Goal: Find specific page/section: Find specific page/section

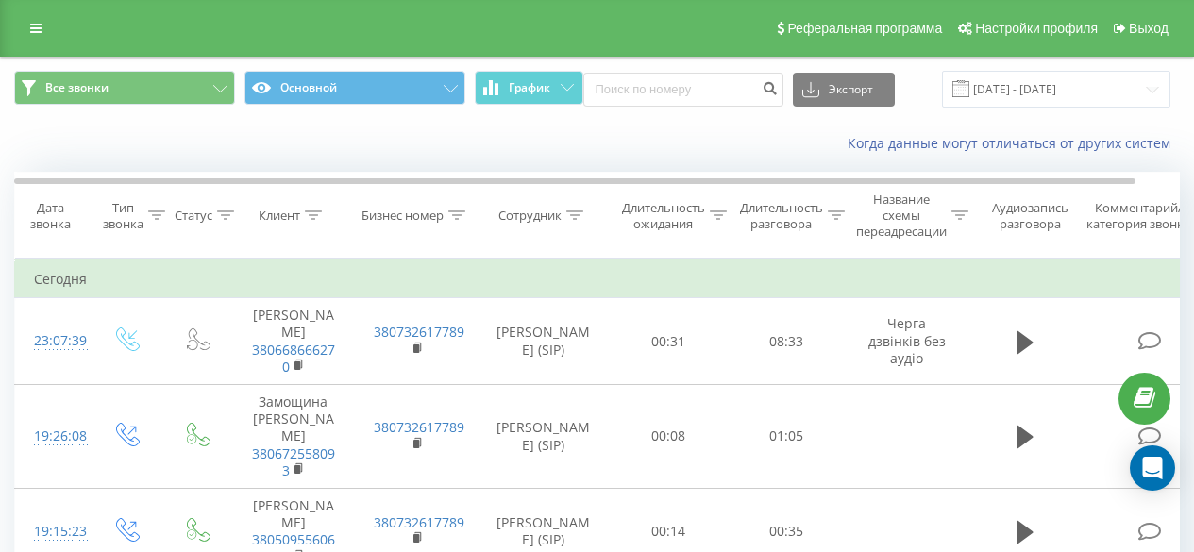
click at [35, 29] on icon at bounding box center [35, 28] width 11 height 13
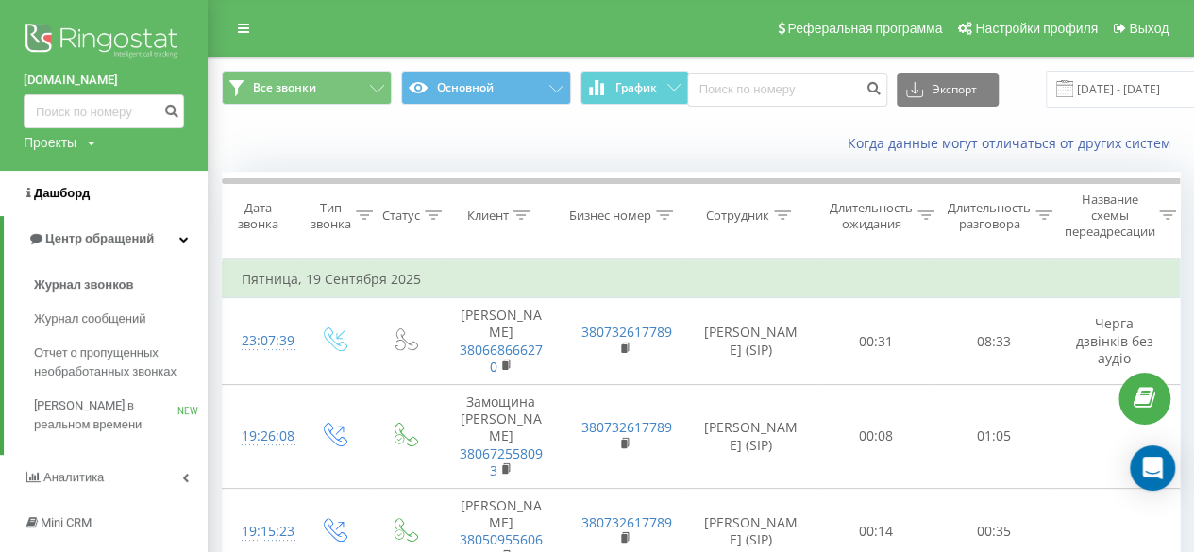
click at [69, 192] on span "Дашборд" at bounding box center [62, 193] width 56 height 14
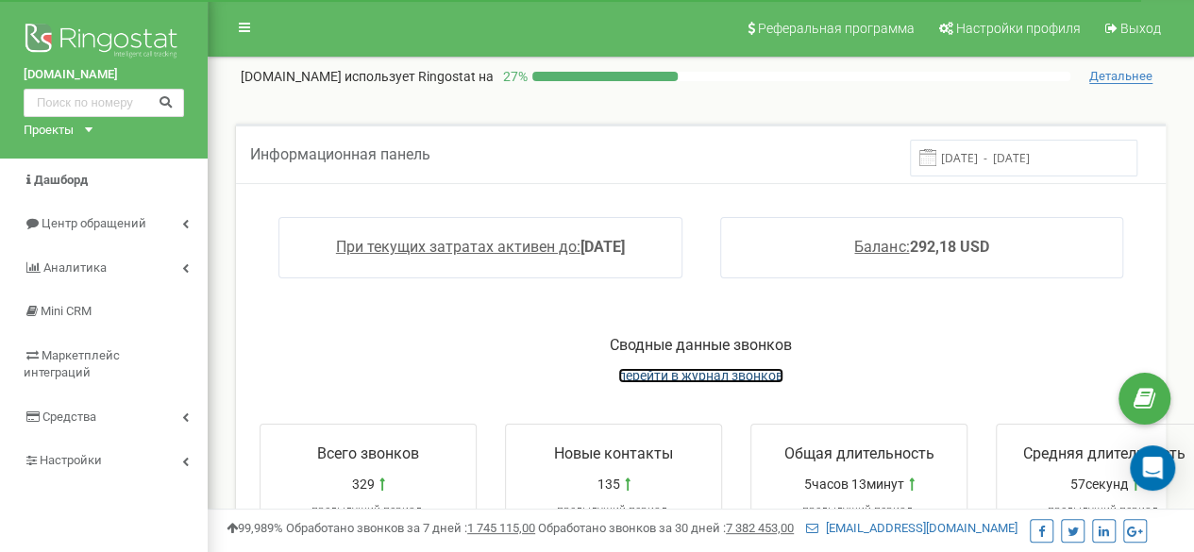
drag, startPoint x: 0, startPoint y: 0, endPoint x: 706, endPoint y: 367, distance: 795.9
click at [706, 368] on span "перейти в журнал звонков" at bounding box center [700, 375] width 165 height 15
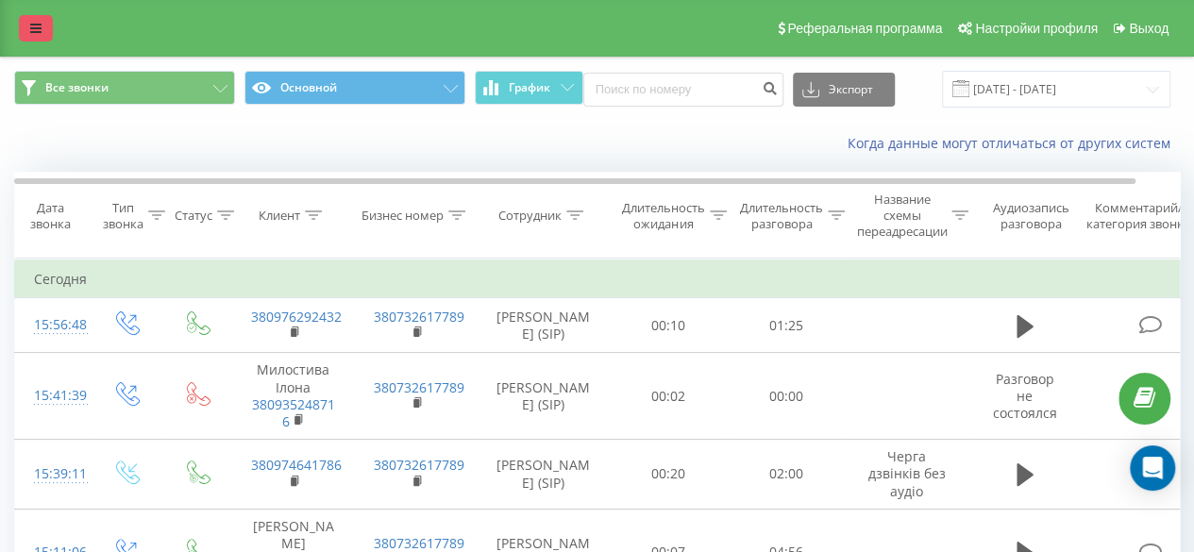
drag, startPoint x: 0, startPoint y: 0, endPoint x: 42, endPoint y: 29, distance: 50.8
click at [42, 29] on link at bounding box center [36, 28] width 34 height 26
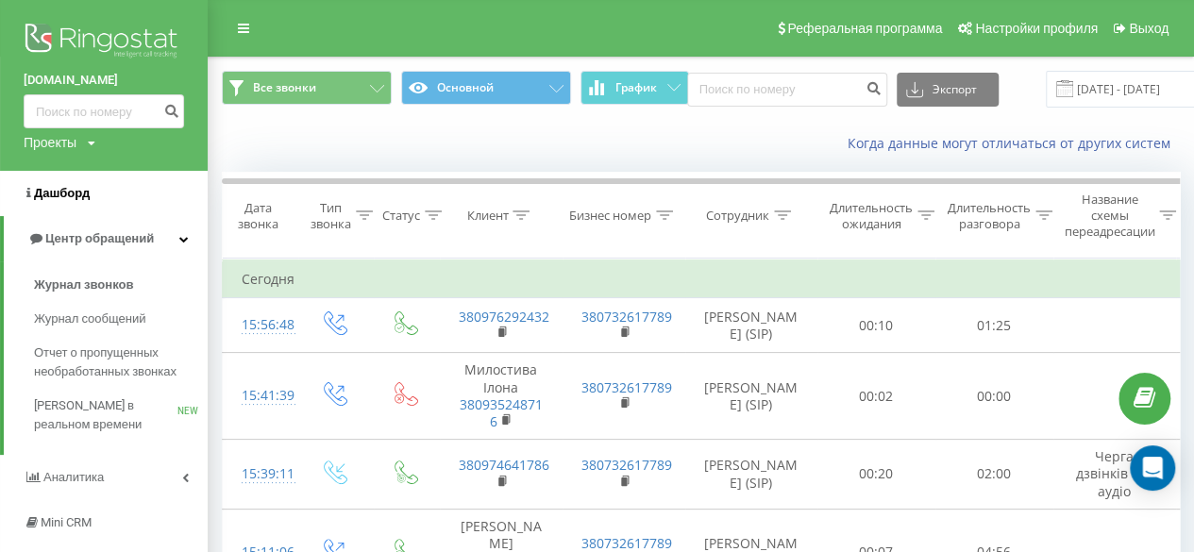
click at [43, 190] on span "Дашборд" at bounding box center [62, 193] width 56 height 14
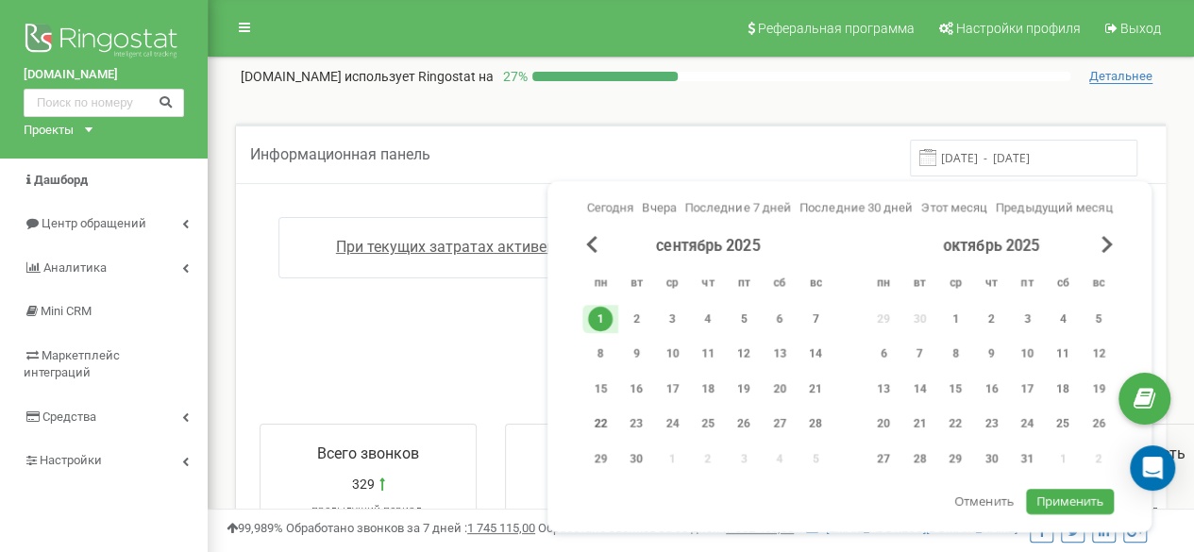
click at [598, 423] on div "22" at bounding box center [600, 424] width 25 height 25
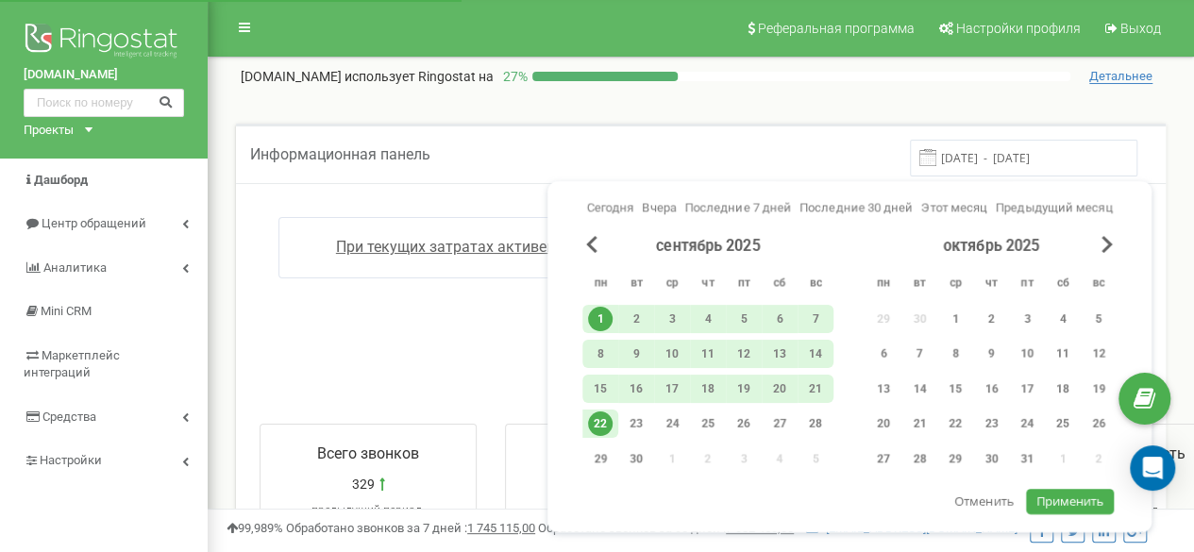
click at [1062, 499] on span "Применить" at bounding box center [1070, 501] width 68 height 17
type input "01.09.2025 - 22.09.2025"
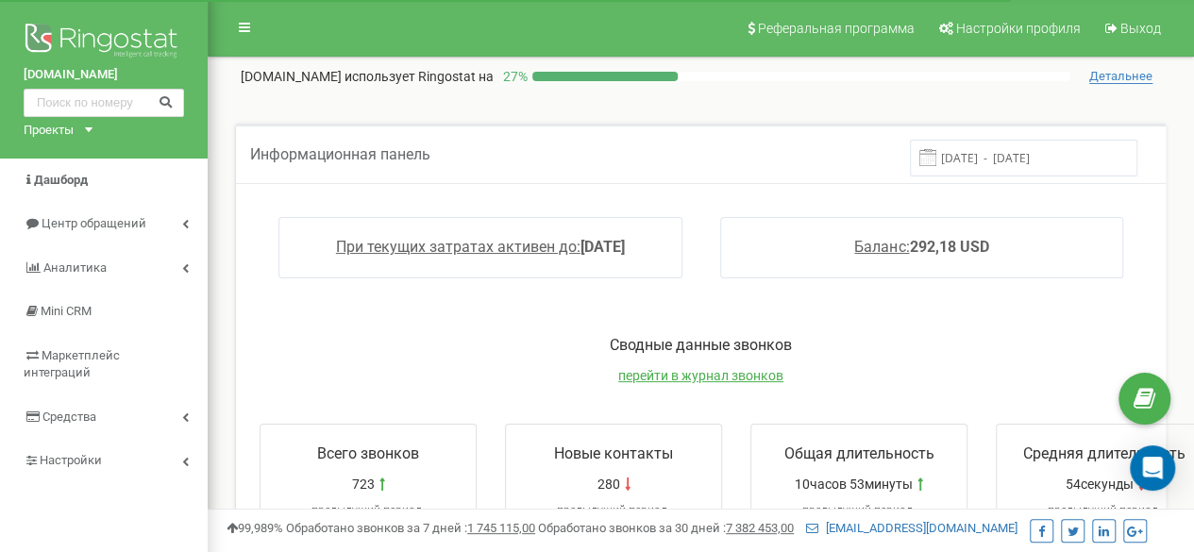
scroll to position [94, 0]
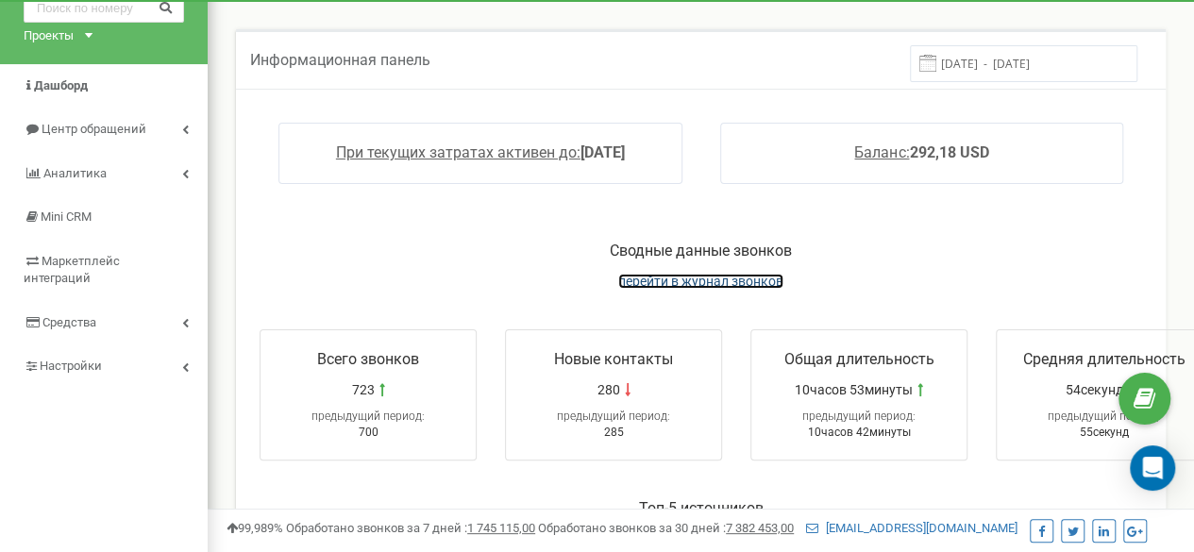
click at [690, 275] on span "перейти в журнал звонков" at bounding box center [700, 281] width 165 height 15
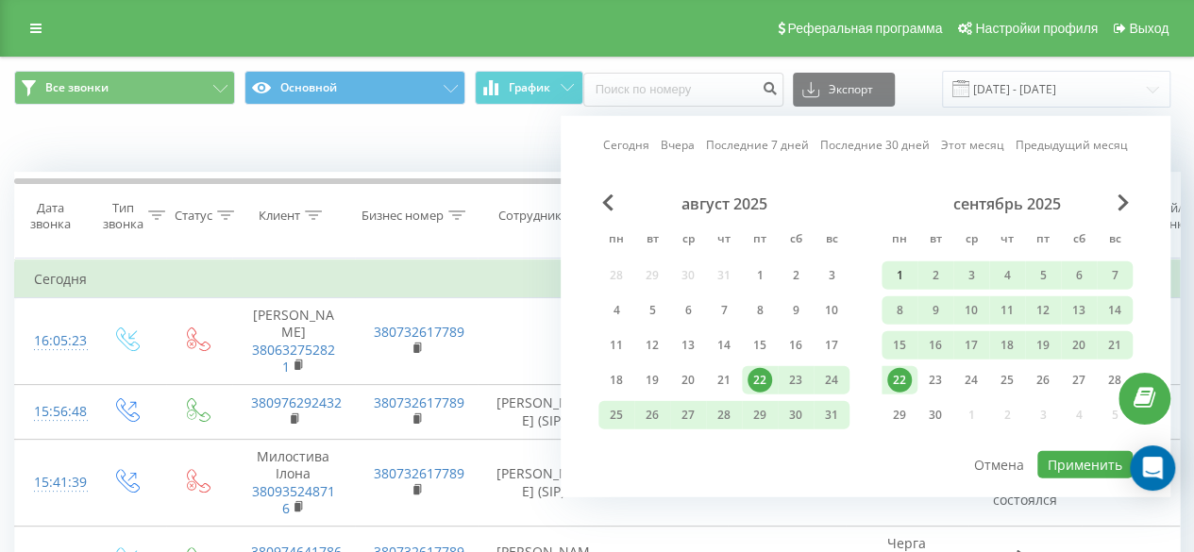
click at [899, 271] on div "1" at bounding box center [899, 275] width 25 height 25
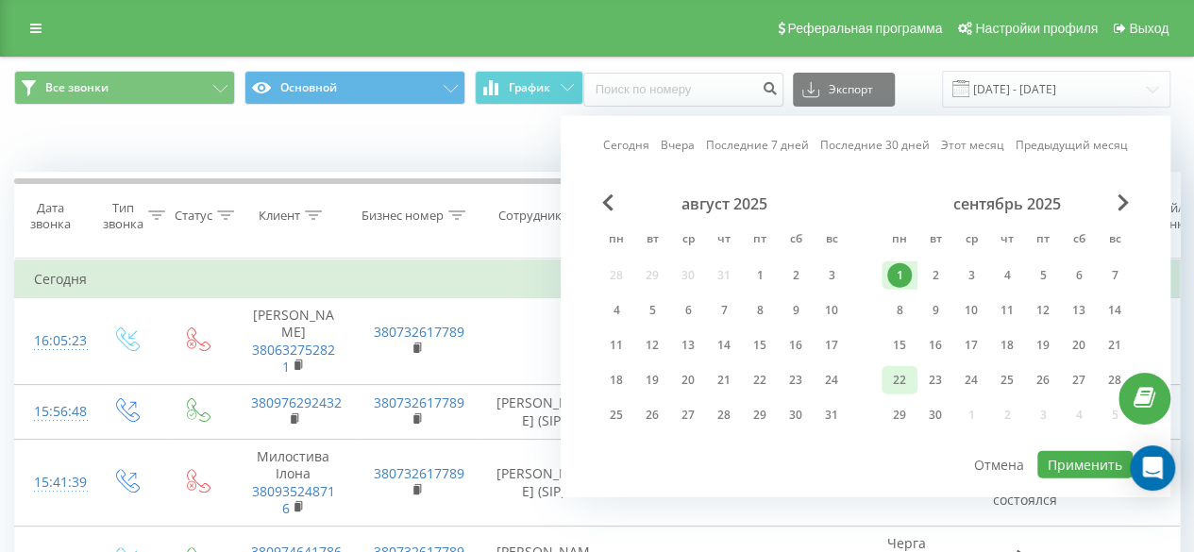
click at [899, 366] on div "22" at bounding box center [900, 380] width 36 height 28
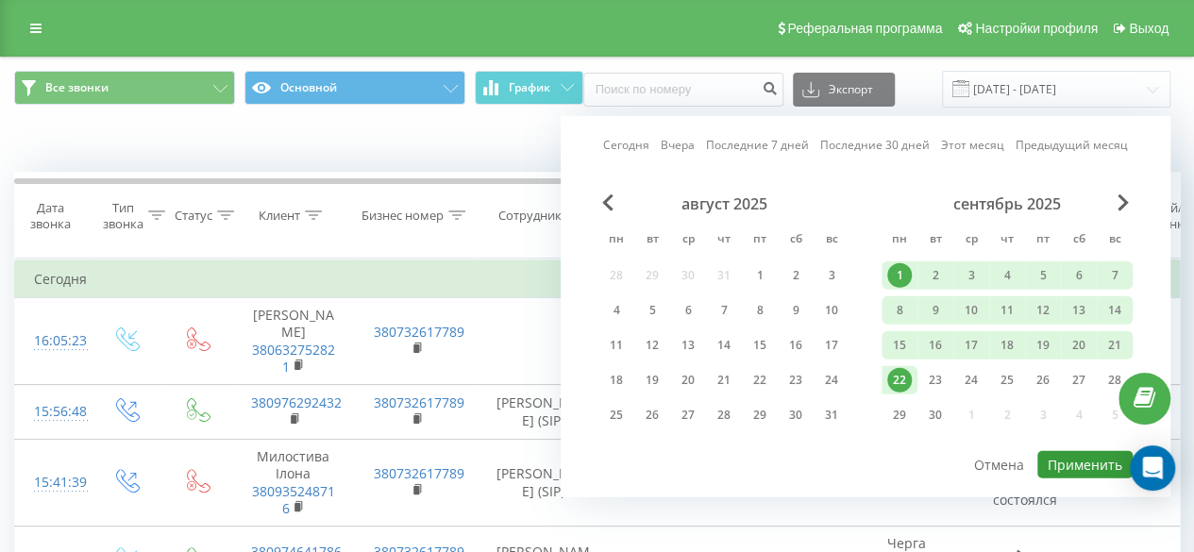
click at [1095, 456] on button "Применить" at bounding box center [1084, 464] width 95 height 27
type input "[DATE] - [DATE]"
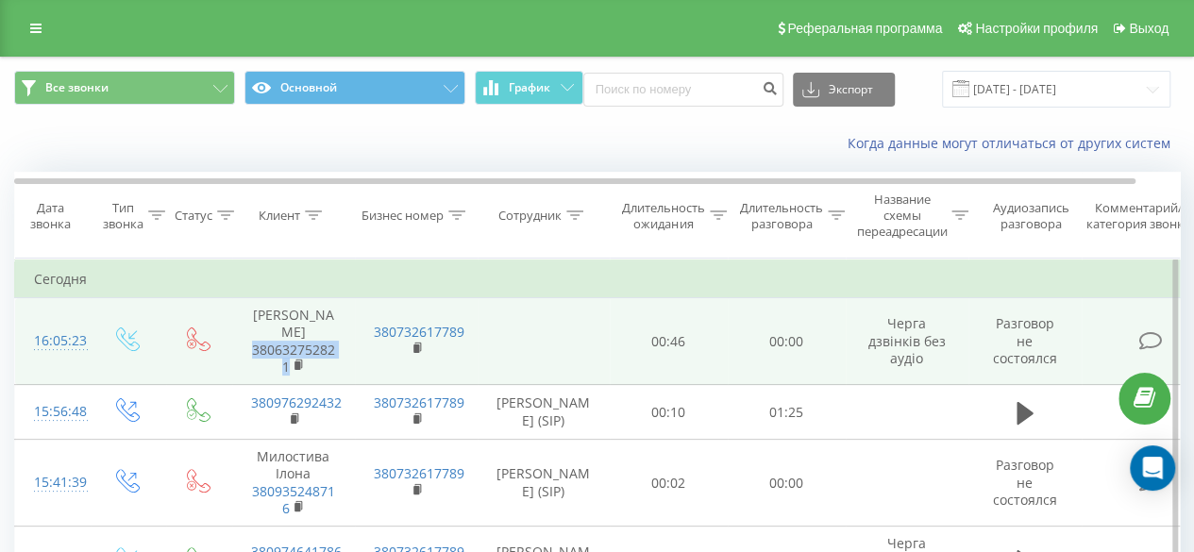
drag, startPoint x: 245, startPoint y: 348, endPoint x: 290, endPoint y: 364, distance: 47.2
click at [290, 364] on td "Марко Анастасія 380632752821" at bounding box center [293, 341] width 123 height 87
copy link "380632752821"
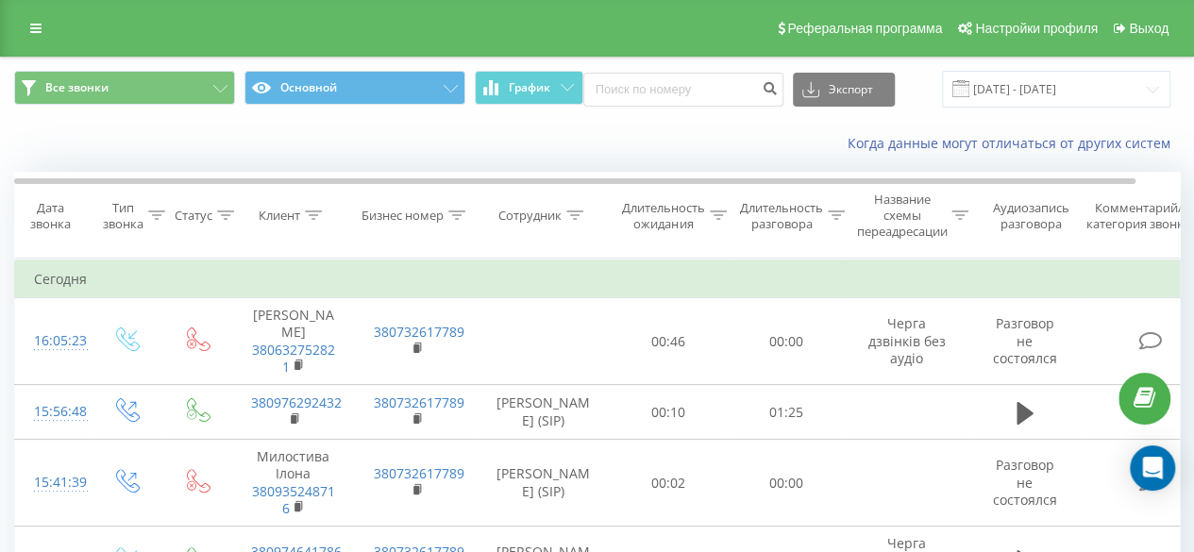
click at [308, 212] on icon at bounding box center [313, 215] width 17 height 9
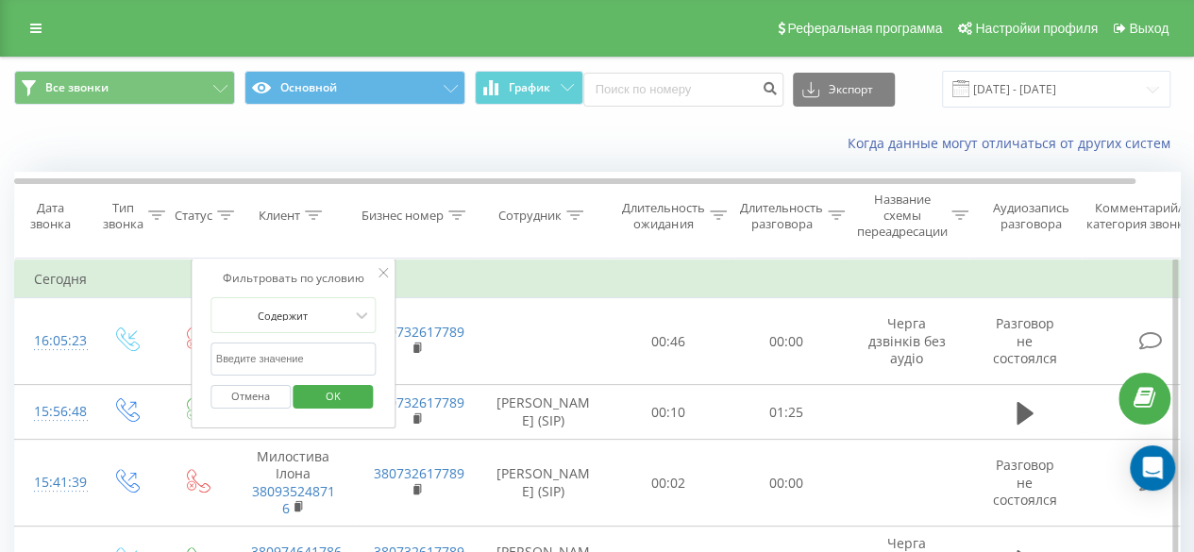
click at [291, 351] on input "text" at bounding box center [294, 359] width 166 height 33
paste input "380632752821"
type input "380632752821"
click at [342, 386] on span "OK" at bounding box center [333, 395] width 53 height 29
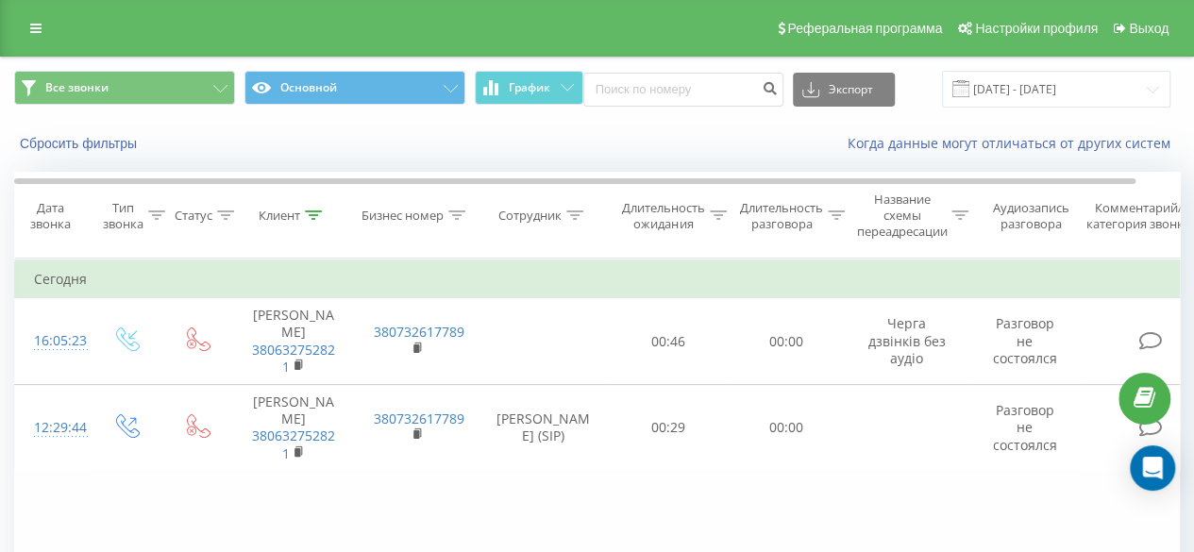
click at [312, 213] on icon at bounding box center [313, 215] width 17 height 9
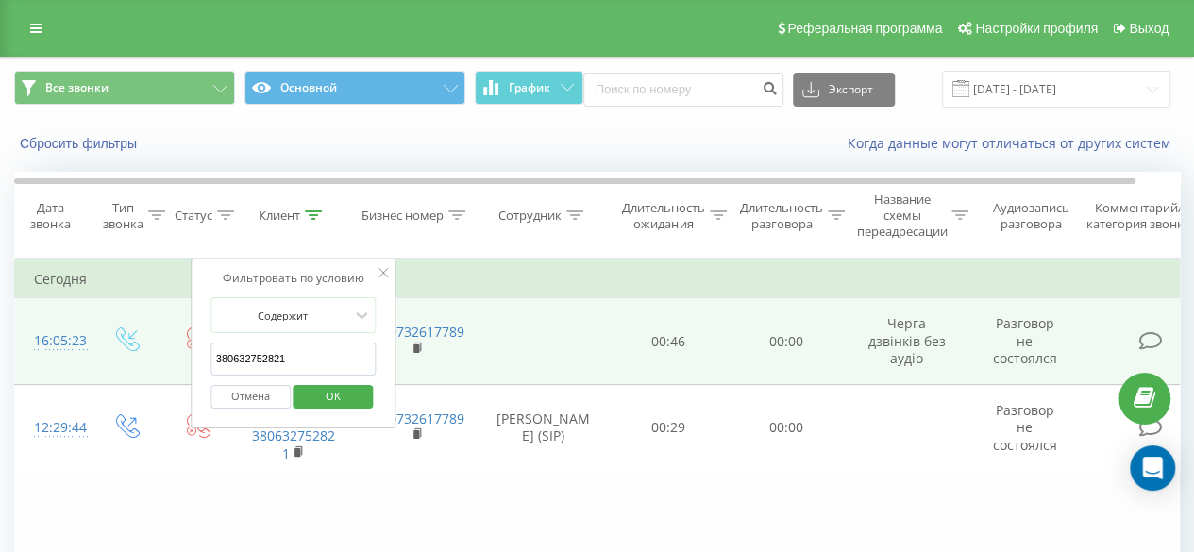
drag, startPoint x: 330, startPoint y: 363, endPoint x: 188, endPoint y: 346, distance: 143.5
click at [188, 346] on table "Фильтровать по условию Равно Введите значение Отмена OK Фильтровать по условию …" at bounding box center [619, 365] width 1210 height 213
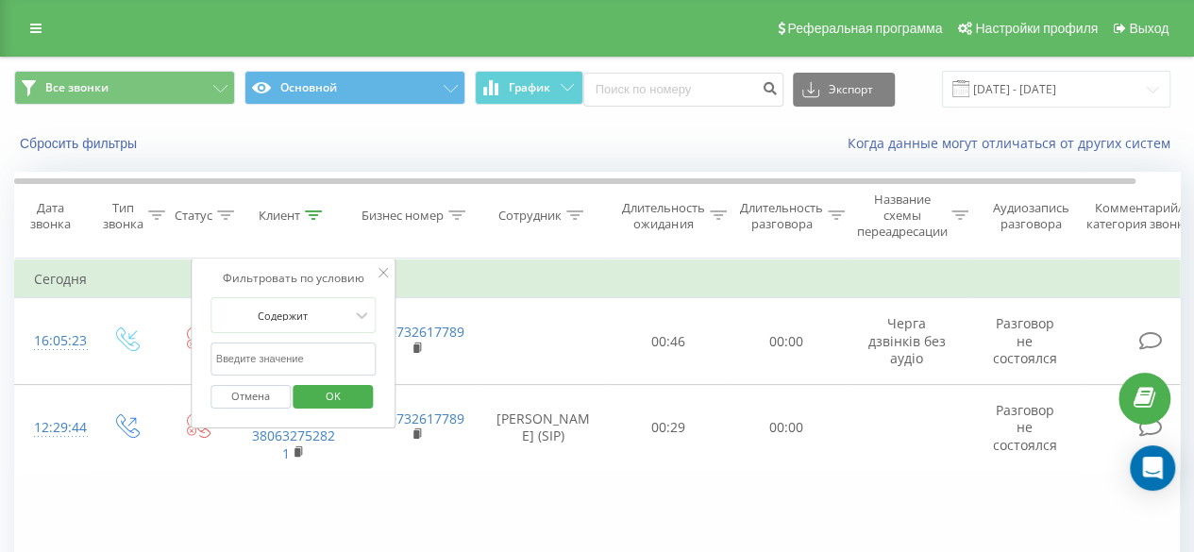
click at [358, 400] on span "OK" at bounding box center [333, 395] width 53 height 29
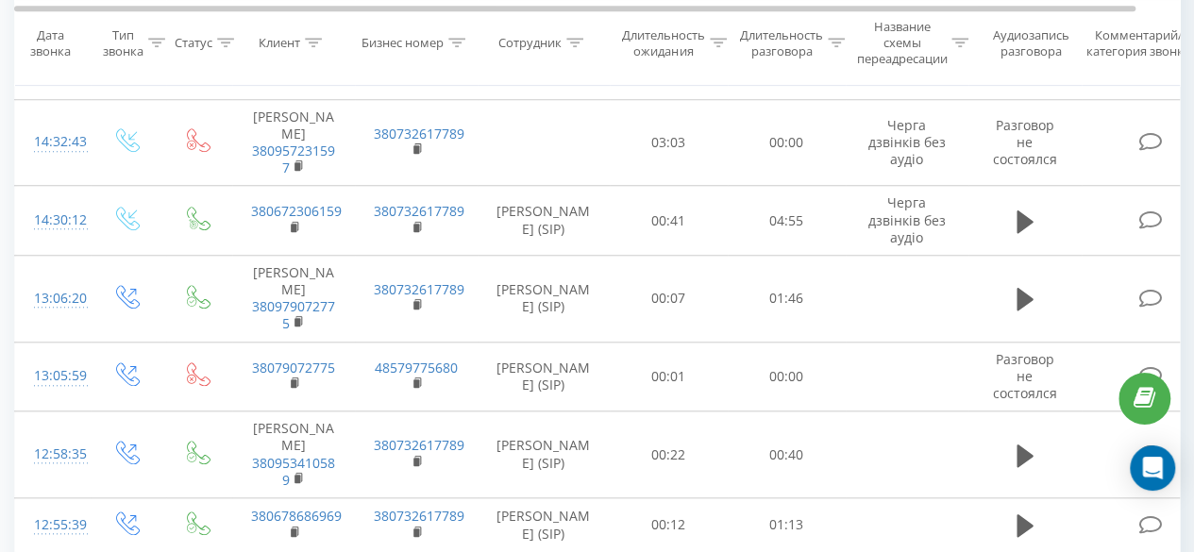
scroll to position [566, 0]
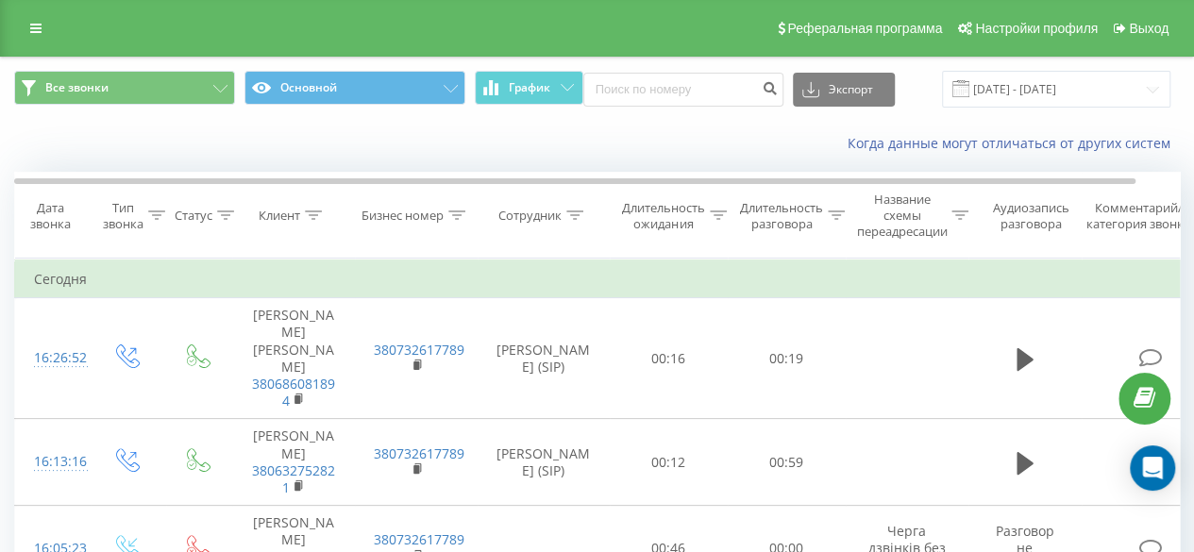
scroll to position [189, 0]
